Goal: Navigation & Orientation: Find specific page/section

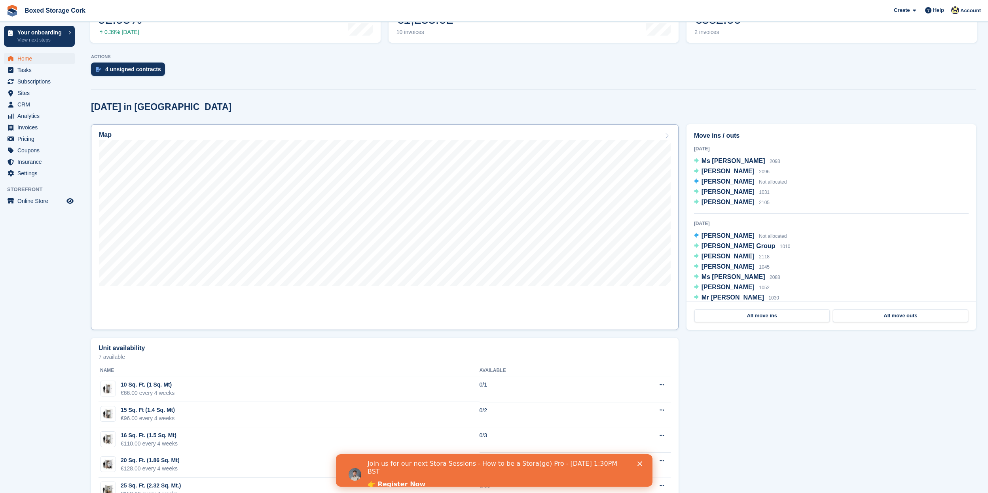
scroll to position [158, 0]
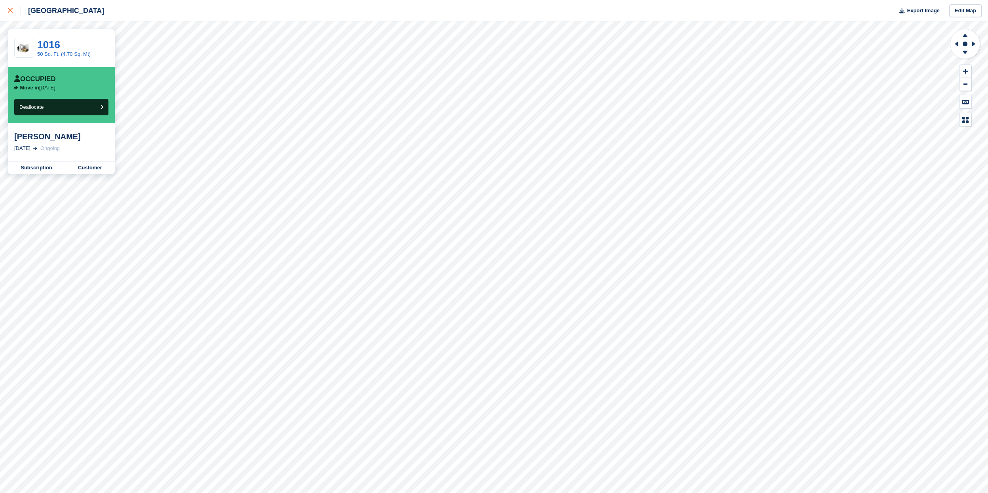
click at [8, 8] on icon at bounding box center [10, 10] width 5 height 5
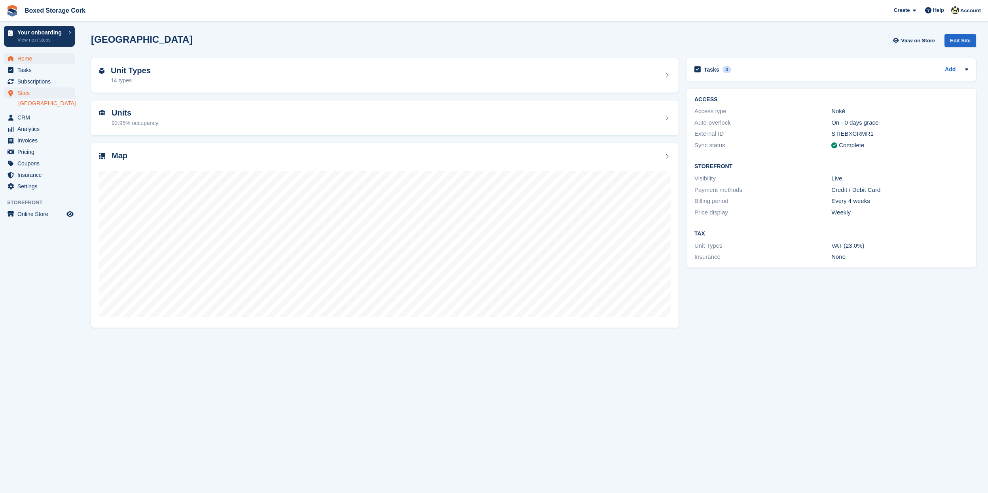
click at [40, 60] on span "Home" at bounding box center [40, 58] width 47 height 11
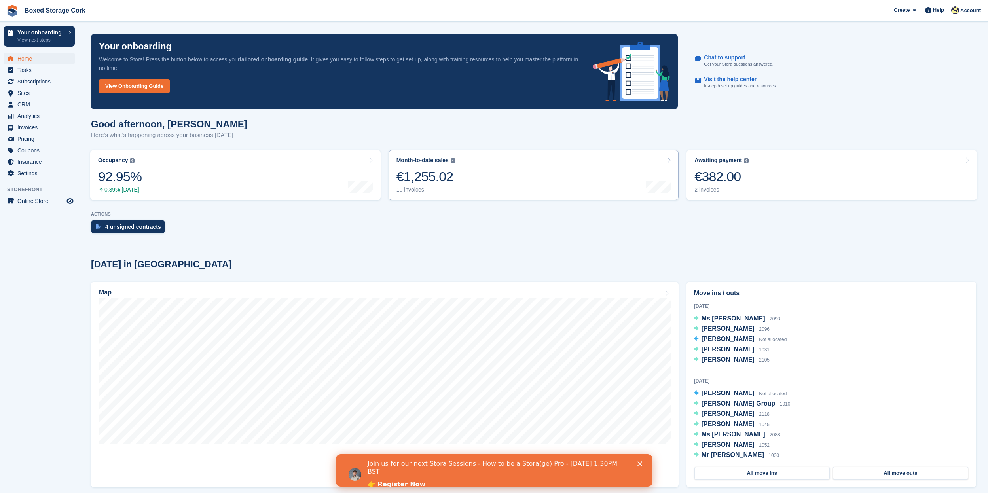
click at [667, 161] on icon at bounding box center [669, 160] width 4 height 6
